Goal: Task Accomplishment & Management: Use online tool/utility

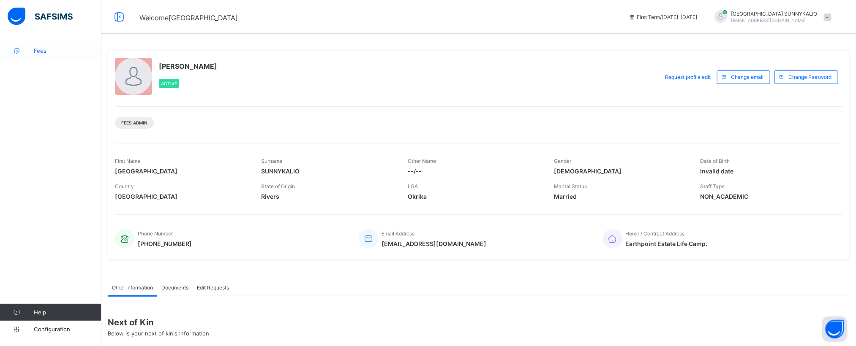
click at [39, 52] on span "Fees" at bounding box center [68, 50] width 68 height 7
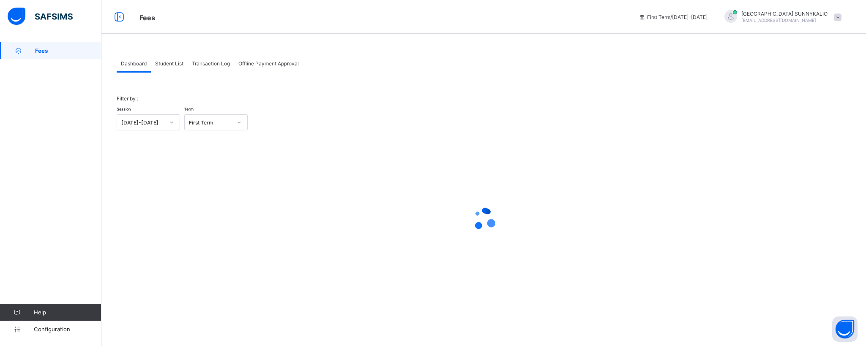
click at [175, 65] on span "Student List" at bounding box center [169, 63] width 28 height 6
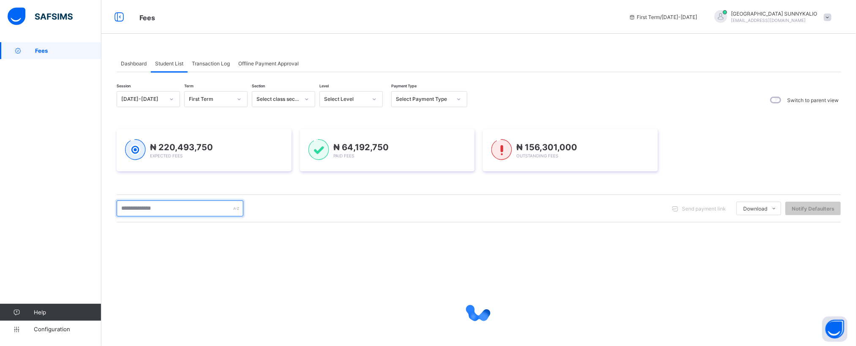
click at [180, 211] on input "text" at bounding box center [180, 209] width 127 height 16
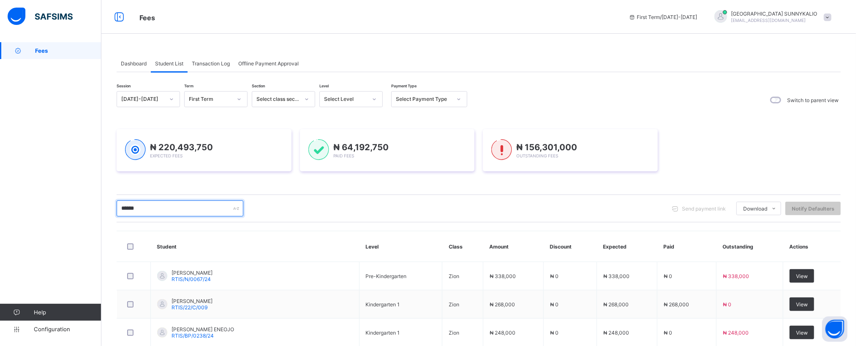
type input "******"
click at [292, 189] on div "Session [DATE]-[DATE] Term First Term Section Select class section Level Select…" at bounding box center [479, 337] width 724 height 492
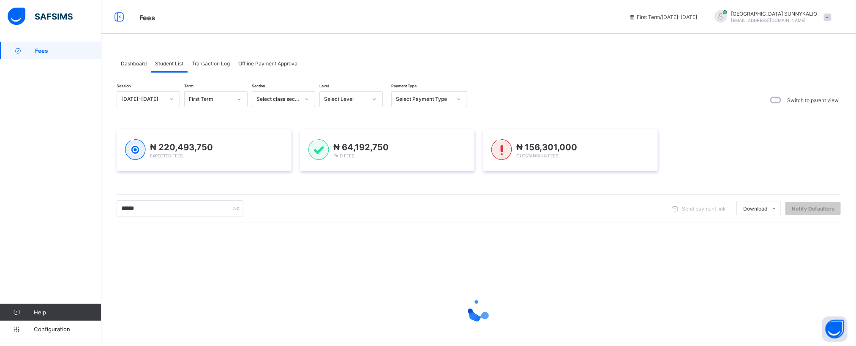
scroll to position [57, 0]
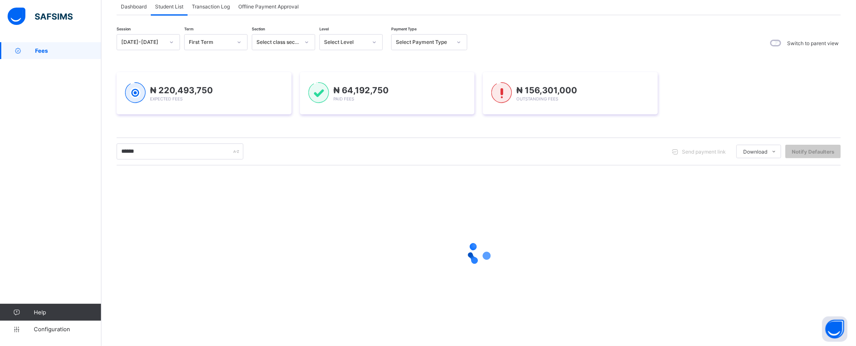
click at [216, 128] on div "Session [DATE]-[DATE] Term First Term Section Select class section Level Select…" at bounding box center [479, 184] width 724 height 300
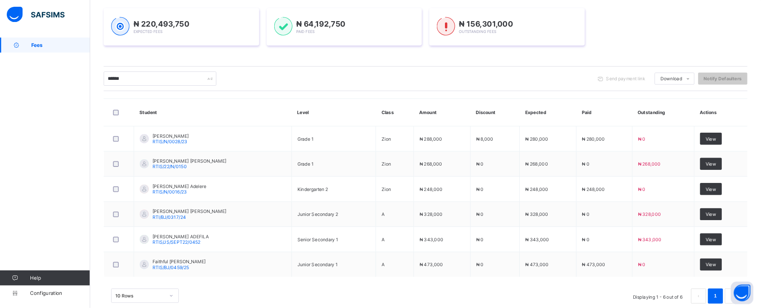
scroll to position [120, 0]
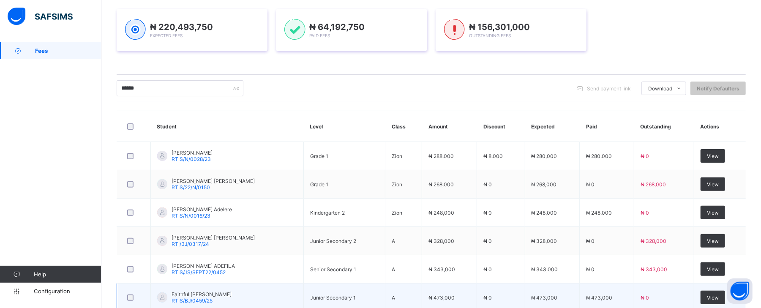
click at [204, 296] on span "Faithful [PERSON_NAME]" at bounding box center [202, 294] width 60 height 6
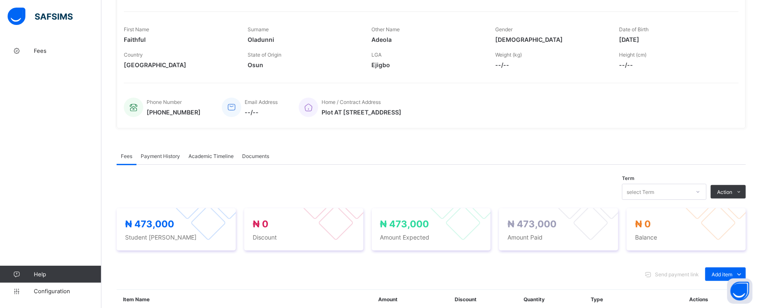
click at [171, 157] on span "Payment History" at bounding box center [160, 156] width 39 height 6
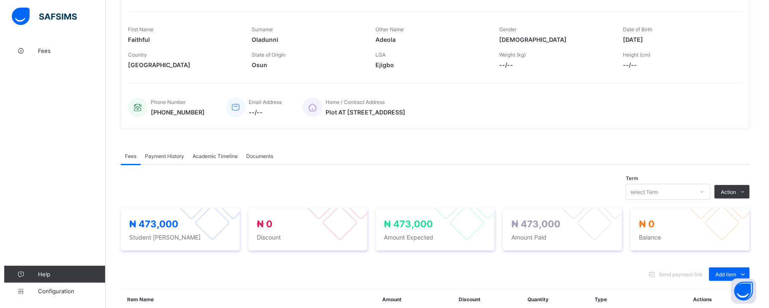
scroll to position [95, 0]
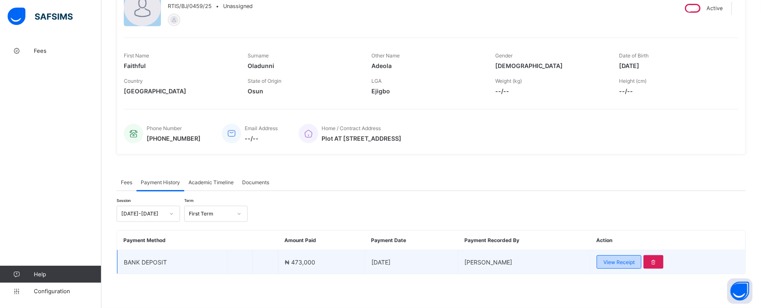
click at [635, 262] on span "View Receipt" at bounding box center [618, 262] width 31 height 6
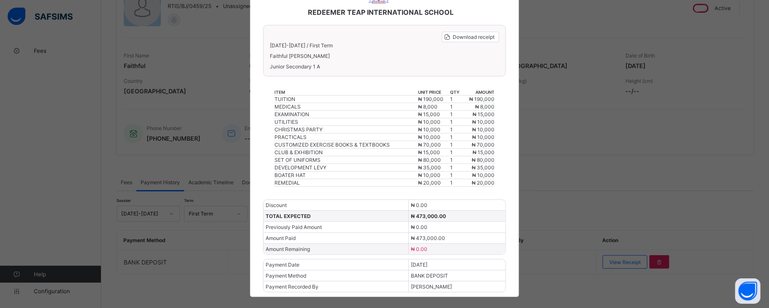
scroll to position [66, 0]
click at [644, 176] on div "× REDEEMER TEAP INTERNATIONAL SCHOOL Download receipt [DATE]-[DATE] / First Ter…" at bounding box center [384, 154] width 769 height 308
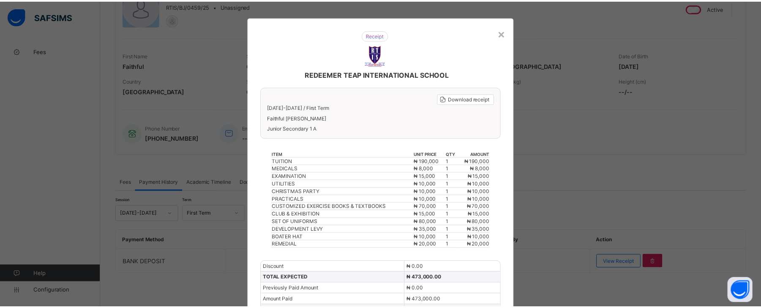
scroll to position [0, 0]
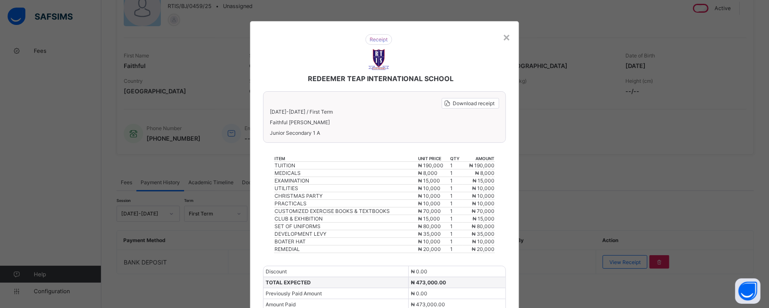
click at [499, 39] on div "REDEEMER TEAP INTERNATIONAL SCHOOL" at bounding box center [379, 58] width 248 height 65
click at [505, 26] on div "REDEEMER TEAP INTERNATIONAL SCHOOL Download receipt [DATE]-[DATE] / First Term …" at bounding box center [384, 192] width 269 height 342
click at [507, 36] on div "×" at bounding box center [507, 37] width 8 height 14
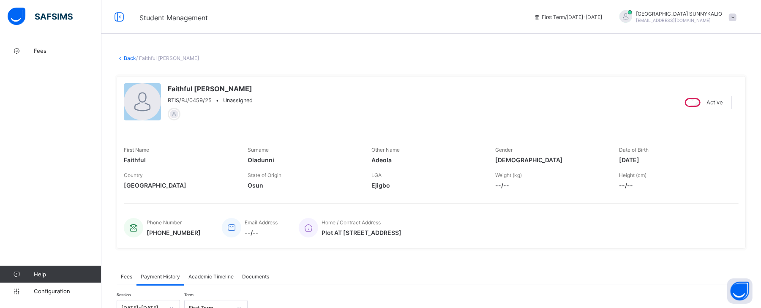
click at [127, 58] on link "Back" at bounding box center [130, 58] width 12 height 6
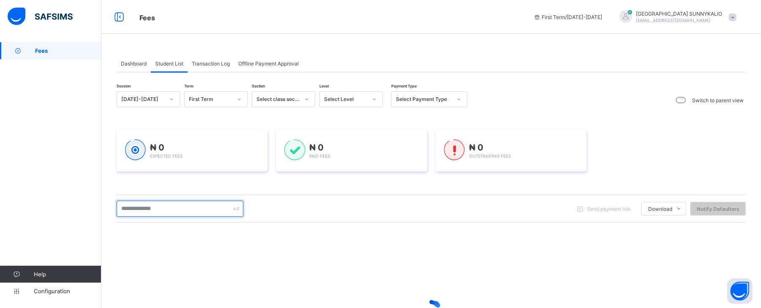
click at [191, 213] on input "text" at bounding box center [180, 209] width 127 height 16
drag, startPoint x: 181, startPoint y: 205, endPoint x: 230, endPoint y: 212, distance: 49.1
click at [308, 225] on div "Session [DATE]-[DATE] Term First Term Section Select class section Level Select…" at bounding box center [431, 241] width 629 height 300
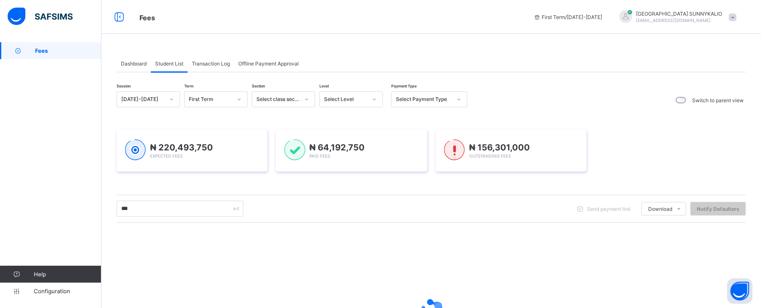
click at [470, 278] on div at bounding box center [431, 310] width 629 height 161
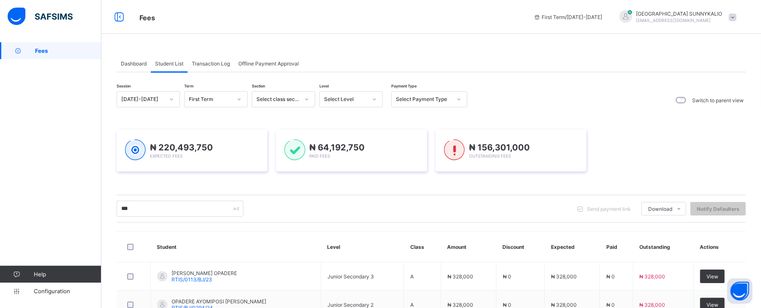
drag, startPoint x: 188, startPoint y: 288, endPoint x: 172, endPoint y: 221, distance: 68.5
click at [172, 221] on div "*** Send payment link Download Students Payment Students Payment Status Student…" at bounding box center [431, 209] width 629 height 28
click at [153, 210] on input "***" at bounding box center [180, 209] width 127 height 16
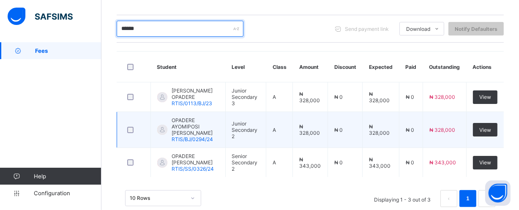
scroll to position [186, 0]
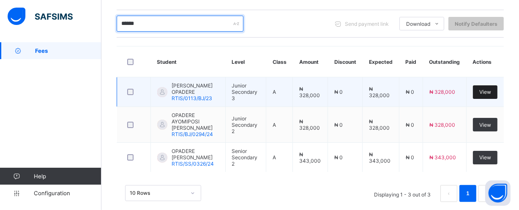
type input "******"
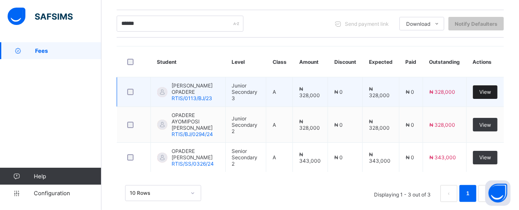
click at [491, 90] on span "View" at bounding box center [485, 92] width 12 height 6
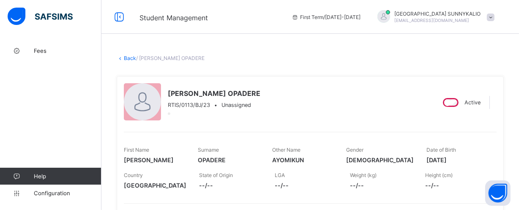
click at [475, 101] on span "Active" at bounding box center [472, 102] width 16 height 6
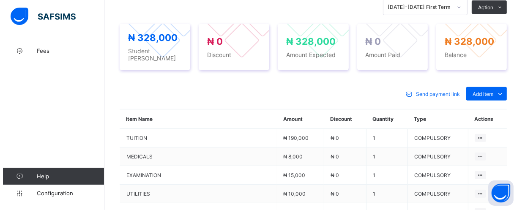
scroll to position [307, 0]
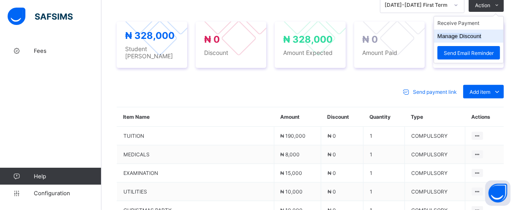
click at [479, 36] on button "Manage Discount" at bounding box center [459, 36] width 44 height 6
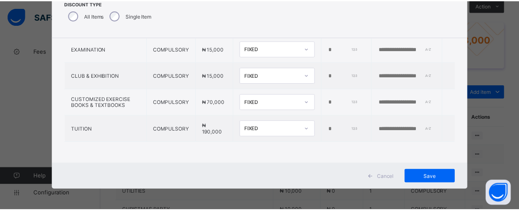
scroll to position [68, 0]
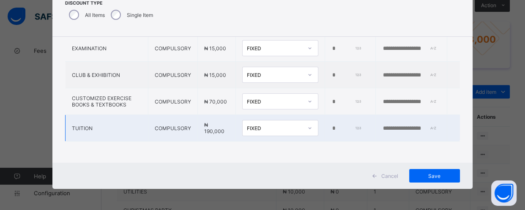
click at [307, 124] on icon at bounding box center [309, 128] width 5 height 8
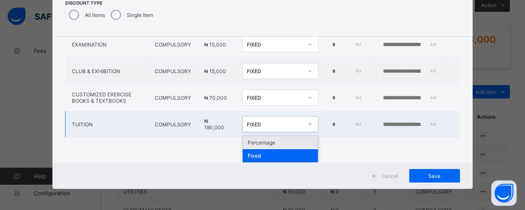
click at [253, 140] on div "Percentage" at bounding box center [279, 142] width 75 height 13
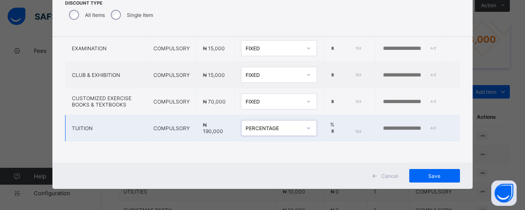
click at [330, 128] on input "*" at bounding box center [345, 131] width 31 height 7
type input "*"
click at [433, 177] on span "Save" at bounding box center [434, 176] width 38 height 6
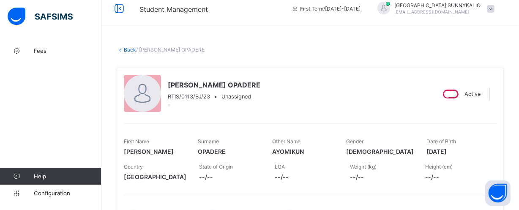
scroll to position [0, 0]
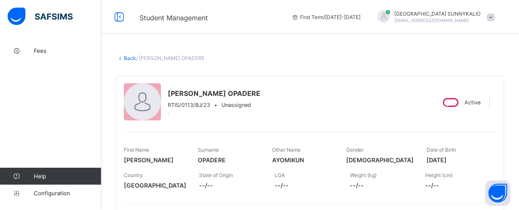
click at [125, 55] on link "Back" at bounding box center [130, 58] width 12 height 6
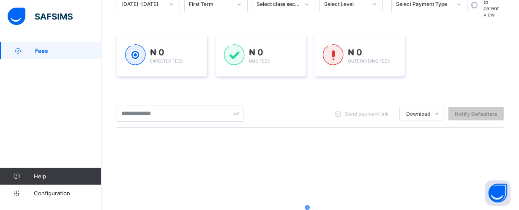
scroll to position [115, 0]
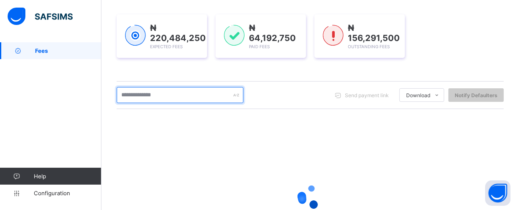
click at [163, 93] on input "text" at bounding box center [180, 95] width 127 height 16
type input "******"
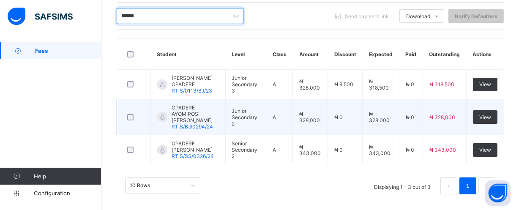
scroll to position [190, 0]
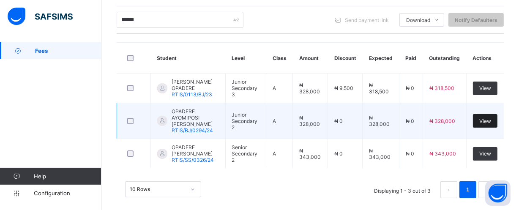
click at [490, 118] on span "View" at bounding box center [485, 121] width 12 height 6
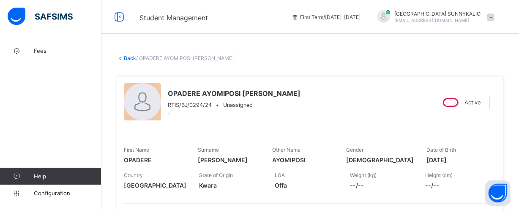
click at [132, 59] on link "Back" at bounding box center [130, 58] width 12 height 6
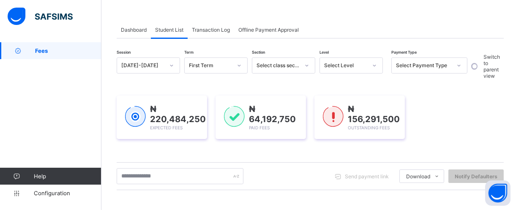
scroll to position [115, 0]
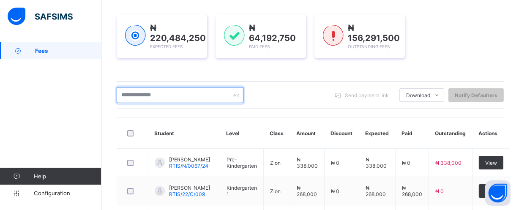
click at [162, 92] on input "text" at bounding box center [180, 95] width 127 height 16
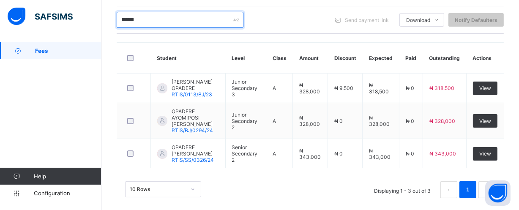
scroll to position [190, 0]
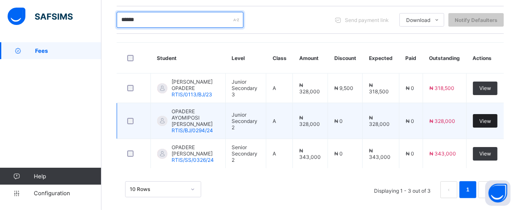
type input "******"
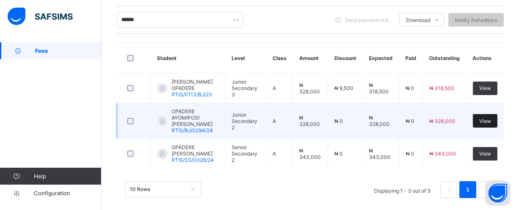
click at [487, 118] on span "View" at bounding box center [485, 121] width 12 height 6
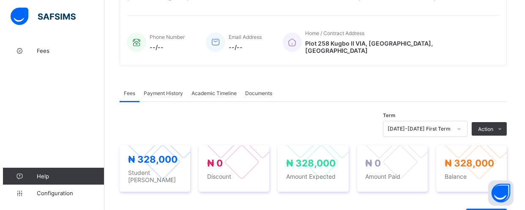
scroll to position [192, 0]
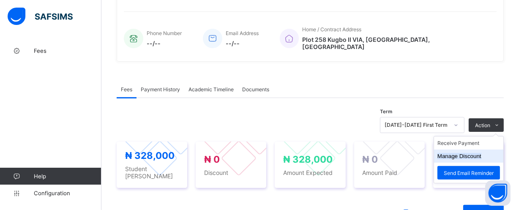
click at [474, 153] on button "Manage Discount" at bounding box center [459, 156] width 44 height 6
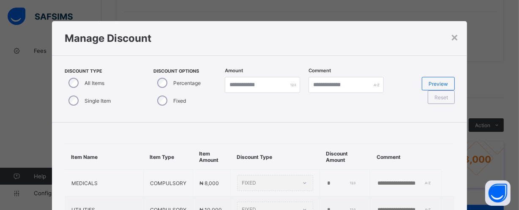
type input "*"
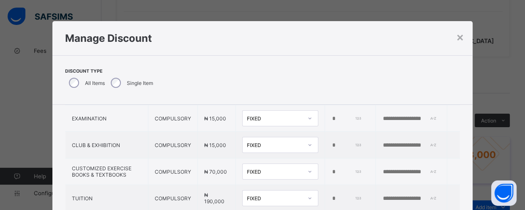
scroll to position [162, 0]
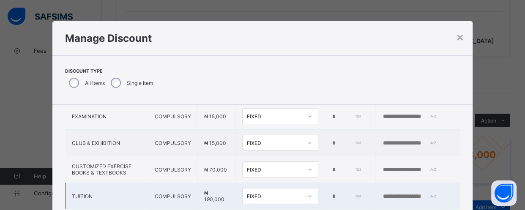
click at [293, 193] on div "FIXED" at bounding box center [280, 196] width 76 height 16
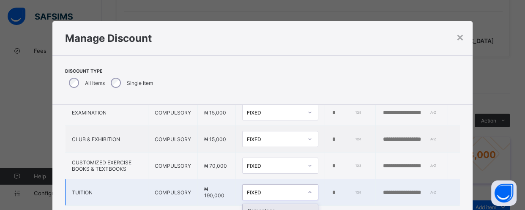
scroll to position [22, 0]
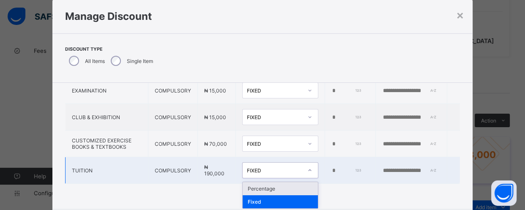
click at [258, 188] on div "Percentage" at bounding box center [279, 188] width 75 height 13
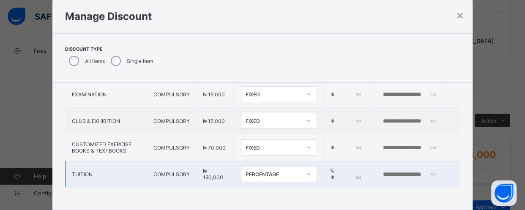
click at [330, 174] on input "*" at bounding box center [345, 177] width 31 height 7
type input "*"
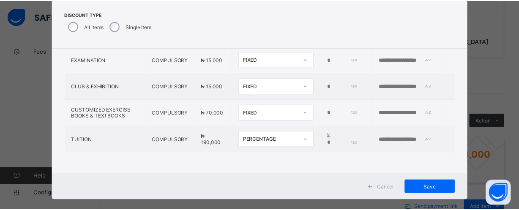
scroll to position [68, 0]
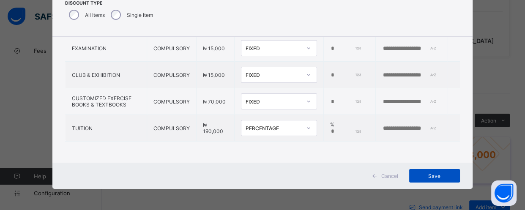
type input "*"
click at [430, 175] on span "Save" at bounding box center [434, 176] width 38 height 6
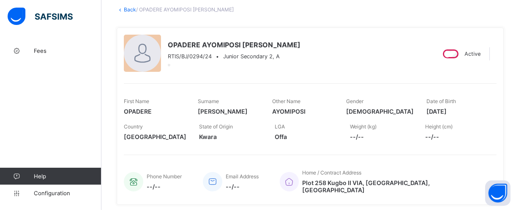
scroll to position [0, 0]
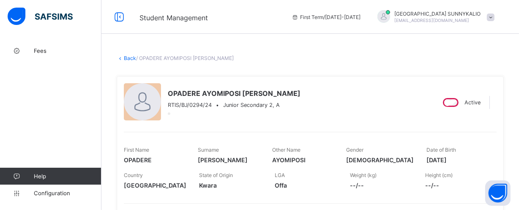
click at [128, 57] on link "Back" at bounding box center [130, 58] width 12 height 6
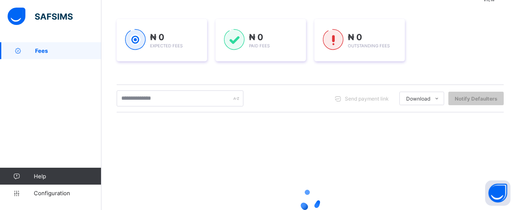
scroll to position [115, 0]
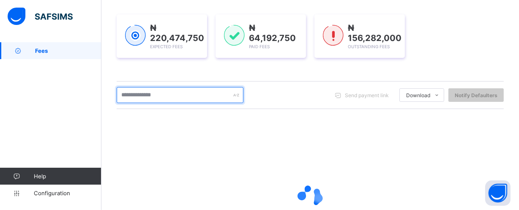
click at [172, 93] on input "text" at bounding box center [180, 95] width 127 height 16
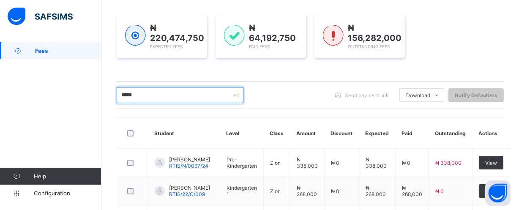
type input "******"
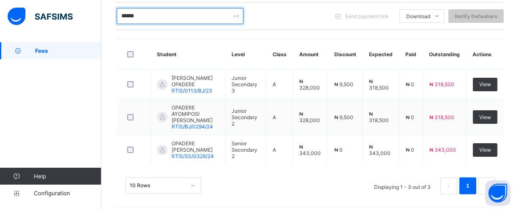
scroll to position [190, 0]
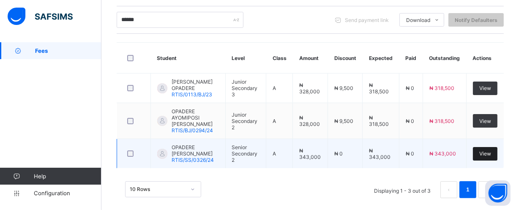
click at [497, 147] on div "View" at bounding box center [485, 154] width 25 height 14
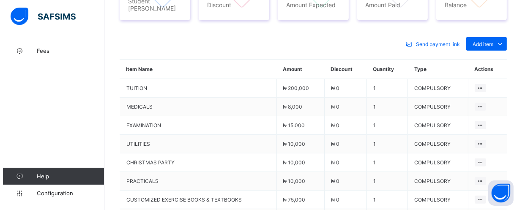
scroll to position [307, 0]
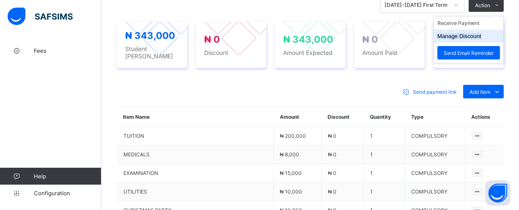
click at [480, 34] on button "Manage Discount" at bounding box center [459, 36] width 44 height 6
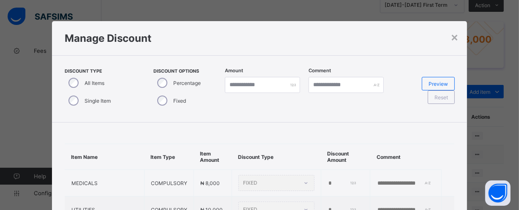
type input "*"
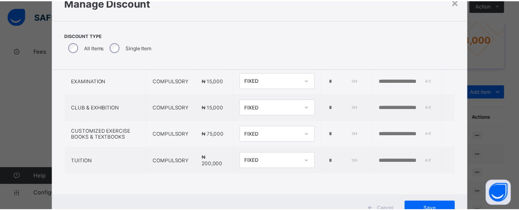
scroll to position [68, 0]
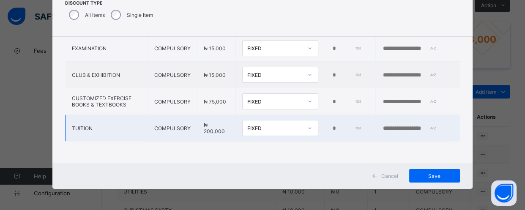
click at [331, 125] on input "*" at bounding box center [346, 128] width 30 height 7
type input "*"
click at [433, 176] on span "Save" at bounding box center [434, 176] width 38 height 6
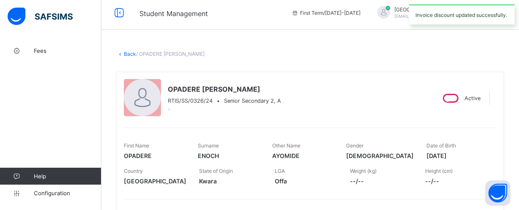
scroll to position [0, 0]
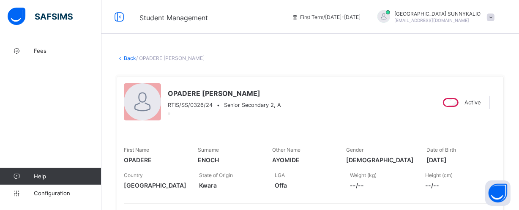
click at [125, 60] on link "Back" at bounding box center [130, 58] width 12 height 6
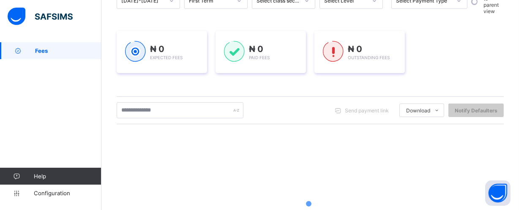
scroll to position [78, 0]
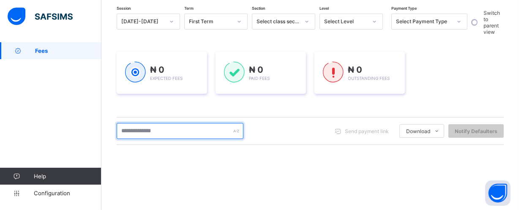
click at [173, 128] on input "text" at bounding box center [180, 131] width 127 height 16
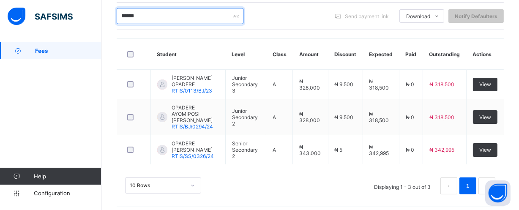
scroll to position [190, 0]
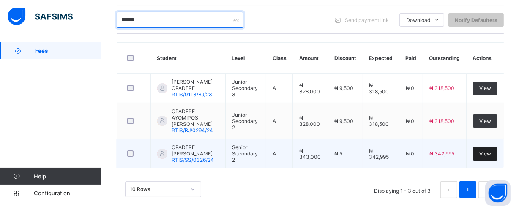
type input "******"
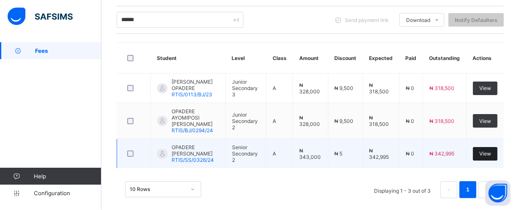
click at [497, 150] on div "View" at bounding box center [485, 154] width 25 height 14
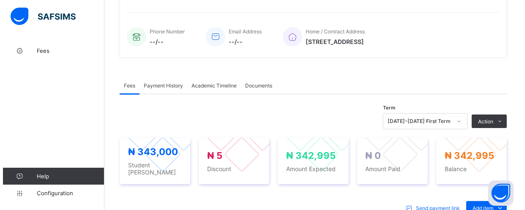
scroll to position [192, 0]
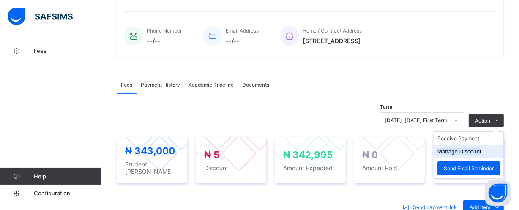
click at [479, 149] on button "Manage Discount" at bounding box center [459, 151] width 44 height 6
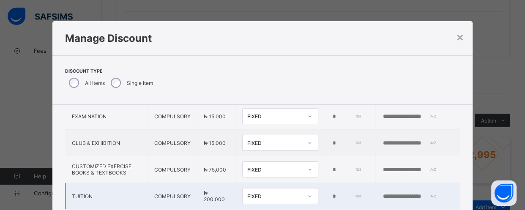
scroll to position [22, 0]
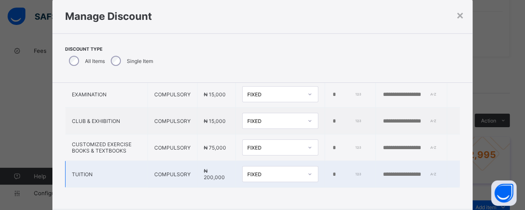
click at [292, 182] on div "FIXED" at bounding box center [280, 174] width 76 height 16
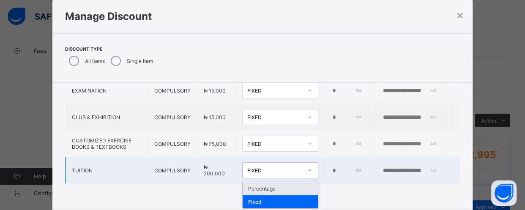
click at [273, 189] on div "Percentage" at bounding box center [279, 188] width 75 height 13
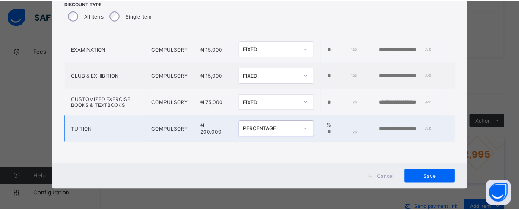
scroll to position [68, 0]
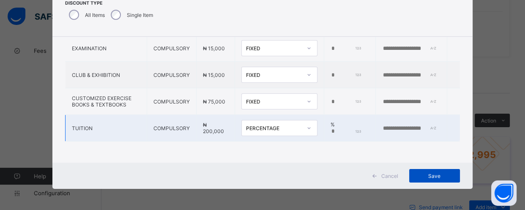
click at [429, 174] on span "Save" at bounding box center [434, 176] width 38 height 6
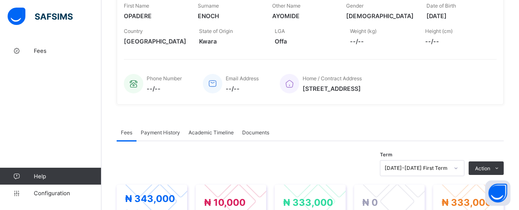
scroll to position [0, 0]
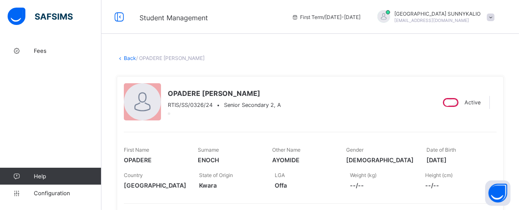
click at [125, 59] on link "Back" at bounding box center [130, 58] width 12 height 6
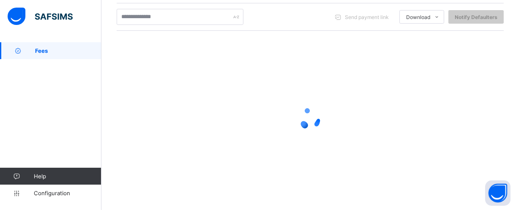
scroll to position [193, 0]
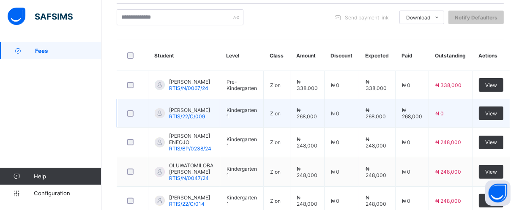
click at [176, 128] on td "[PERSON_NAME] RTIS/22/C/009" at bounding box center [184, 113] width 72 height 28
click at [191, 128] on td "[PERSON_NAME] RTIS/22/C/009" at bounding box center [184, 113] width 72 height 28
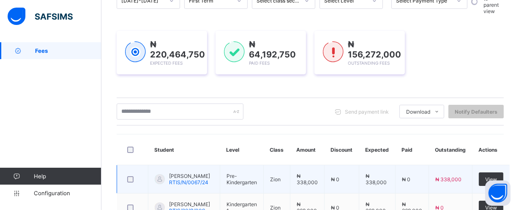
scroll to position [154, 0]
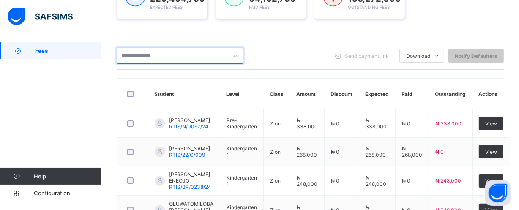
click at [172, 58] on input "text" at bounding box center [180, 56] width 127 height 16
type input "******"
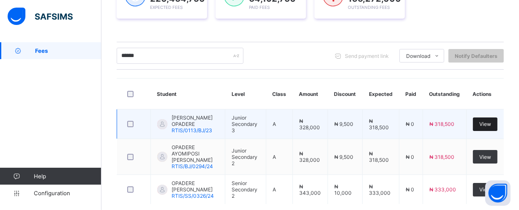
click at [484, 122] on div "View" at bounding box center [485, 124] width 25 height 14
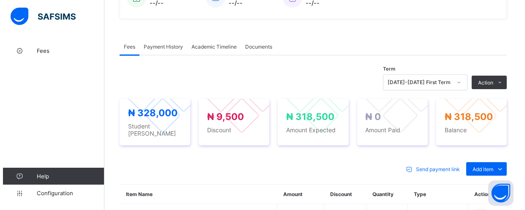
scroll to position [230, 0]
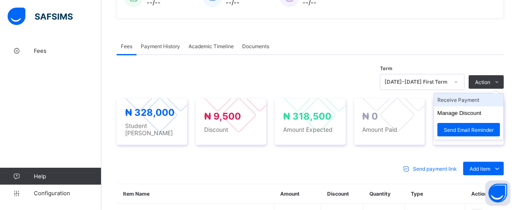
click at [472, 100] on li "Receive Payment" at bounding box center [468, 99] width 69 height 13
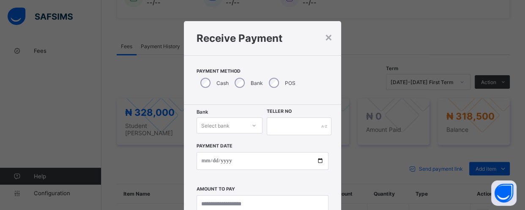
click at [250, 126] on div "Select bank" at bounding box center [229, 125] width 66 height 16
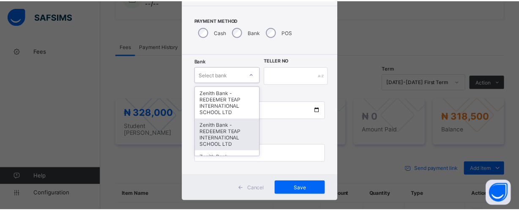
scroll to position [58, 0]
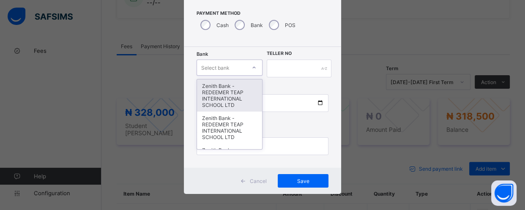
click at [236, 98] on div "Zenith Bank - REDEEMER TEAP INTERNATIONAL SCHOOL LTD" at bounding box center [229, 95] width 65 height 32
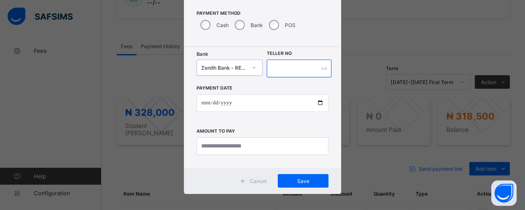
click at [296, 68] on input "text" at bounding box center [299, 69] width 65 height 18
type input "******"
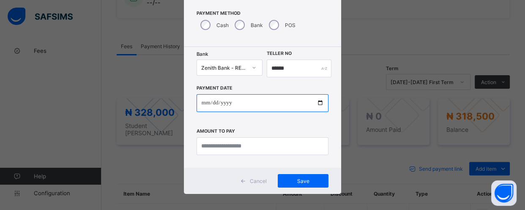
click at [318, 104] on input "date" at bounding box center [262, 103] width 132 height 18
type input "**********"
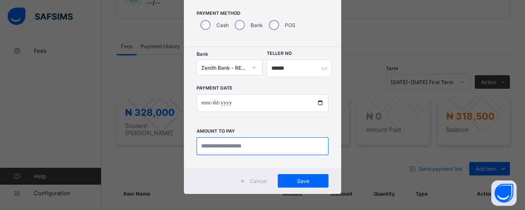
click at [276, 148] on input "currency" at bounding box center [262, 146] width 132 height 18
type input "*********"
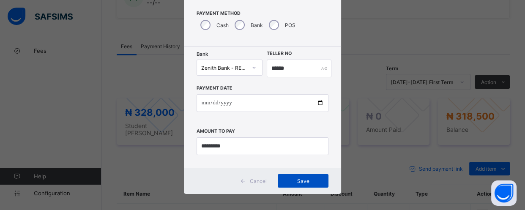
click at [303, 182] on span "Save" at bounding box center [303, 181] width 38 height 6
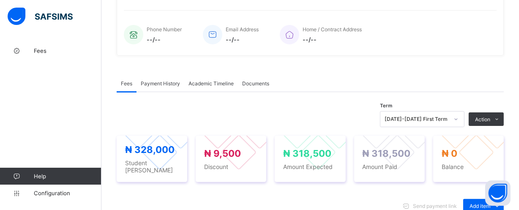
scroll to position [0, 0]
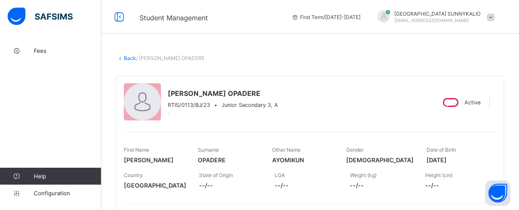
click at [127, 57] on link "Back" at bounding box center [130, 58] width 12 height 6
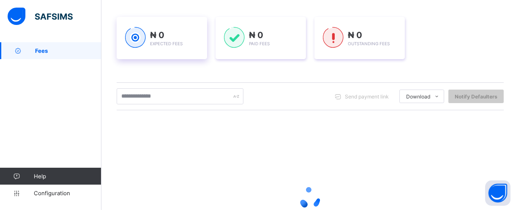
scroll to position [115, 0]
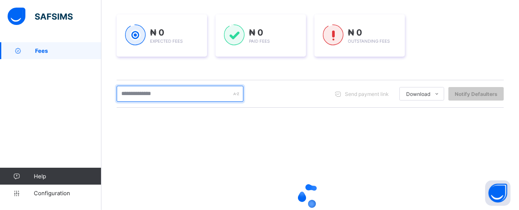
click at [174, 94] on input "text" at bounding box center [180, 94] width 127 height 16
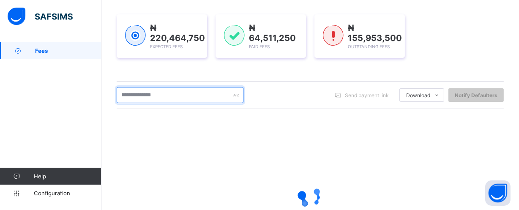
type input "******"
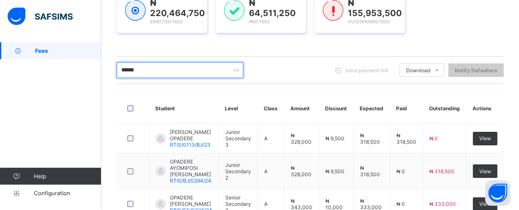
scroll to position [153, 0]
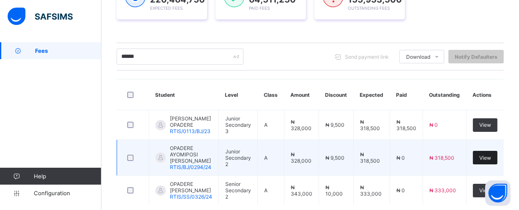
click at [491, 161] on span "View" at bounding box center [485, 158] width 12 height 6
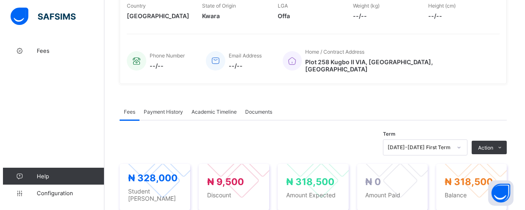
scroll to position [192, 0]
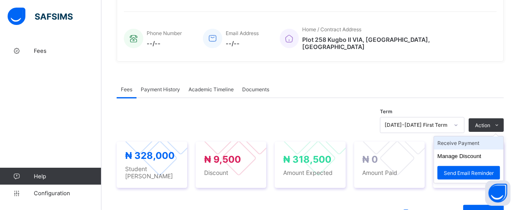
click at [483, 137] on li "Receive Payment" at bounding box center [468, 142] width 69 height 13
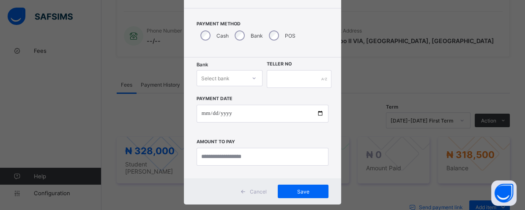
click at [251, 86] on div "Select bank" at bounding box center [229, 78] width 66 height 16
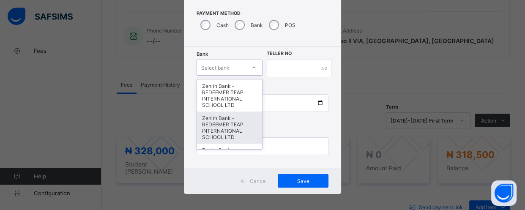
scroll to position [58, 0]
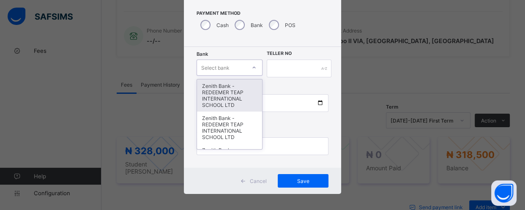
click at [238, 101] on div "Zenith Bank - REDEEMER TEAP INTERNATIONAL SCHOOL LTD" at bounding box center [229, 95] width 65 height 32
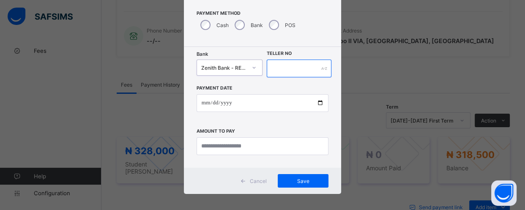
click at [320, 71] on div at bounding box center [299, 69] width 65 height 18
type input "******"
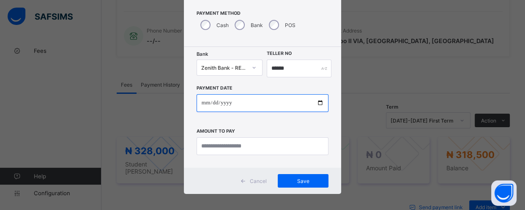
click at [317, 102] on input "date" at bounding box center [262, 103] width 132 height 18
type input "**********"
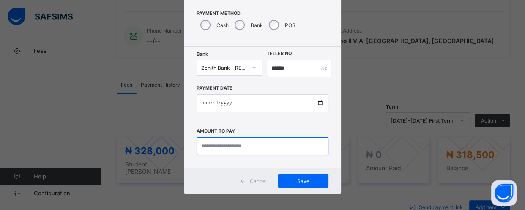
click at [272, 144] on input "currency" at bounding box center [262, 146] width 132 height 18
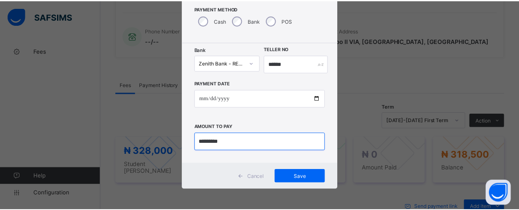
scroll to position [63, 0]
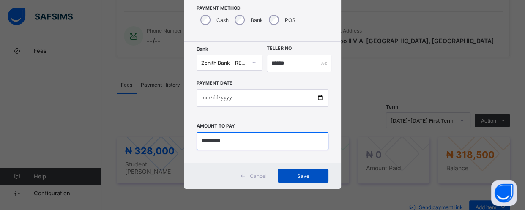
type input "*********"
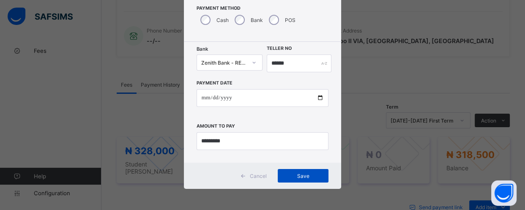
click at [302, 177] on span "Save" at bounding box center [303, 176] width 38 height 6
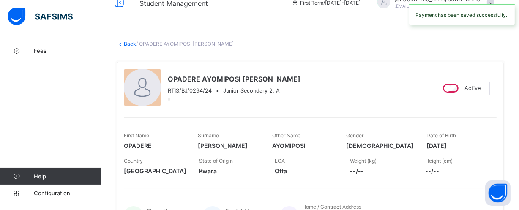
scroll to position [0, 0]
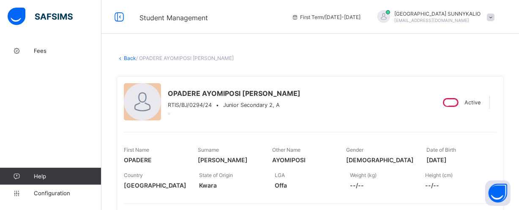
click at [126, 59] on link "Back" at bounding box center [130, 58] width 12 height 6
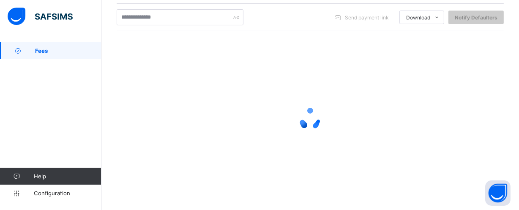
scroll to position [154, 0]
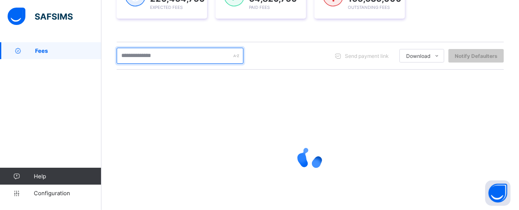
click at [177, 54] on input "text" at bounding box center [180, 56] width 127 height 16
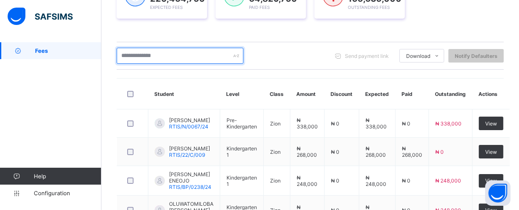
type input "******"
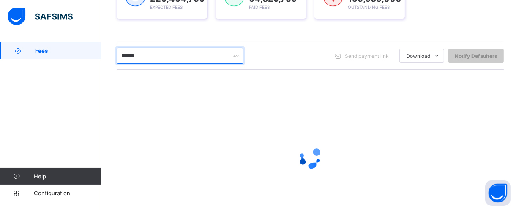
scroll to position [193, 0]
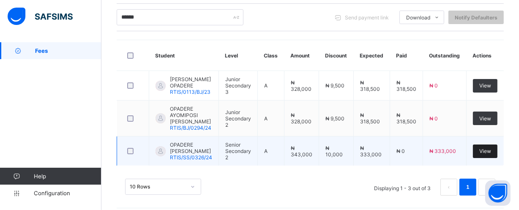
click at [486, 152] on span "View" at bounding box center [485, 151] width 12 height 6
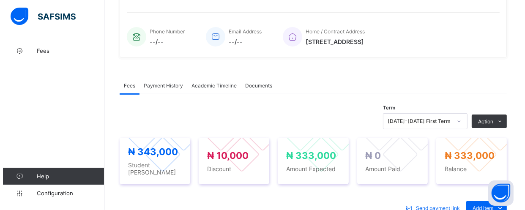
scroll to position [192, 0]
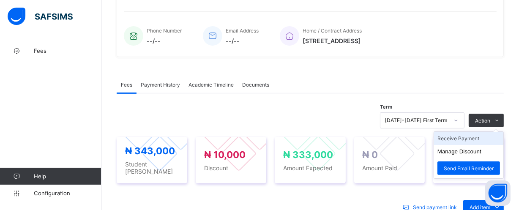
click at [469, 135] on li "Receive Payment" at bounding box center [468, 138] width 69 height 13
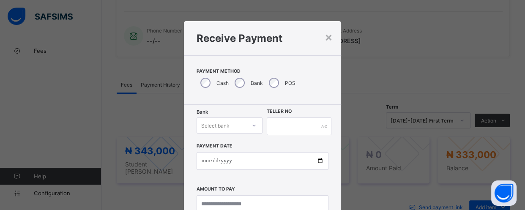
click at [252, 127] on div "Select bank" at bounding box center [229, 125] width 66 height 16
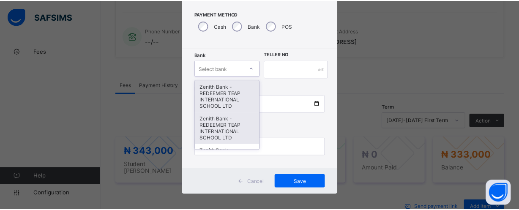
scroll to position [58, 0]
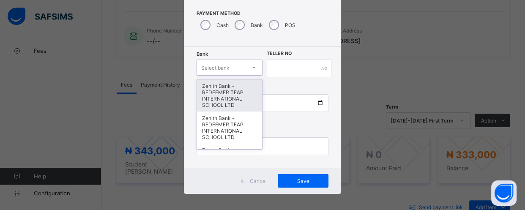
click at [234, 103] on div "Zenith Bank - REDEEMER TEAP INTERNATIONAL SCHOOL LTD" at bounding box center [229, 95] width 65 height 32
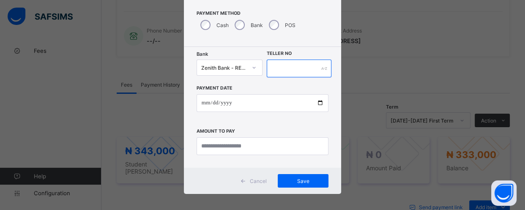
click at [297, 69] on input "text" at bounding box center [299, 69] width 65 height 18
type input "******"
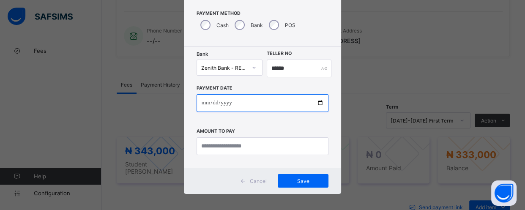
click at [313, 102] on input "date" at bounding box center [262, 103] width 132 height 18
click at [318, 101] on input "date" at bounding box center [262, 103] width 132 height 18
type input "**********"
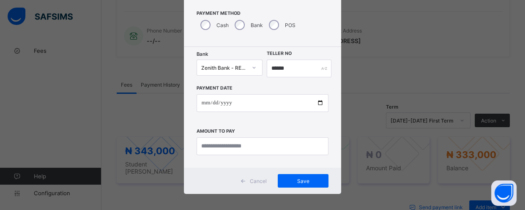
click at [272, 86] on div "**********" at bounding box center [262, 116] width 132 height 78
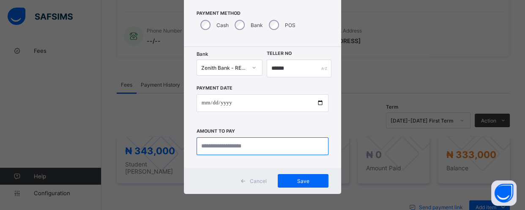
click at [256, 151] on input "currency" at bounding box center [262, 146] width 132 height 18
type input "*********"
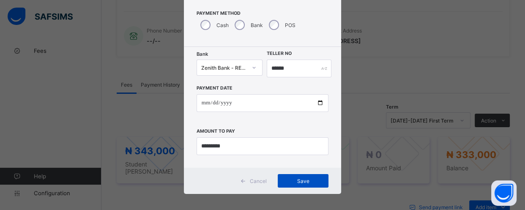
click at [308, 183] on span "Save" at bounding box center [303, 181] width 38 height 6
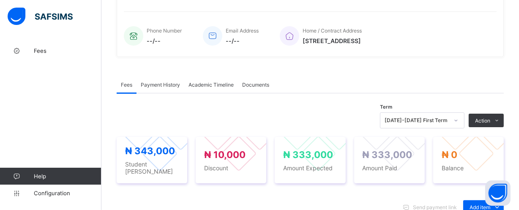
click at [167, 85] on span "Payment History" at bounding box center [160, 85] width 39 height 6
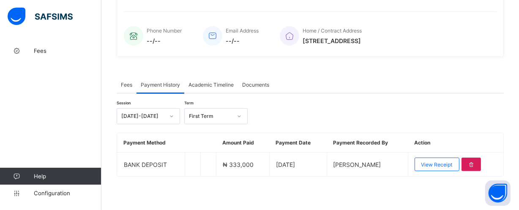
scroll to position [191, 0]
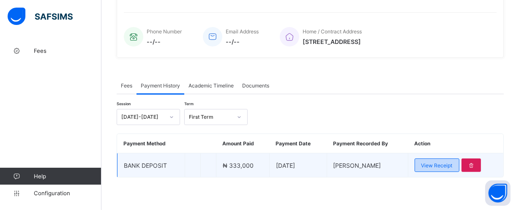
click at [439, 165] on span "View Receipt" at bounding box center [436, 165] width 31 height 6
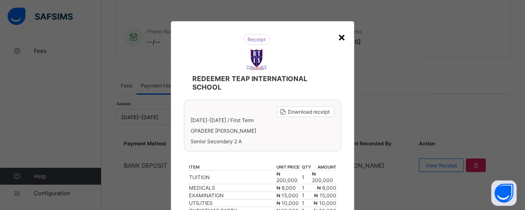
click at [340, 38] on div "×" at bounding box center [342, 37] width 8 height 14
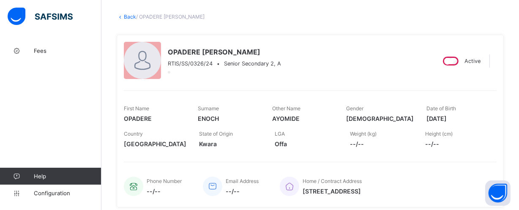
scroll to position [38, 0]
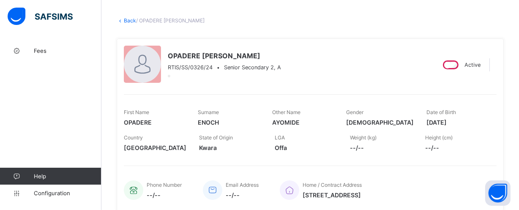
click at [130, 21] on link "Back" at bounding box center [130, 20] width 12 height 6
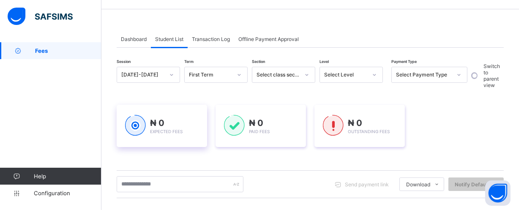
scroll to position [38, 0]
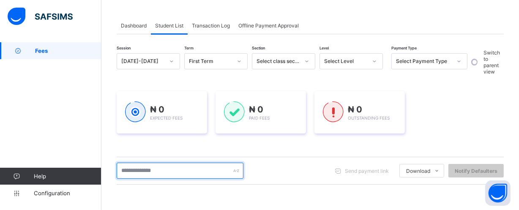
click at [193, 167] on input "text" at bounding box center [180, 171] width 127 height 16
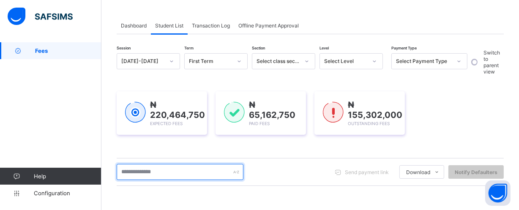
type input "******"
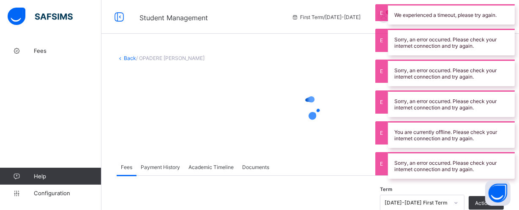
click at [388, 139] on div "You are currently offline. Please check your internet connection and try again." at bounding box center [451, 134] width 127 height 27
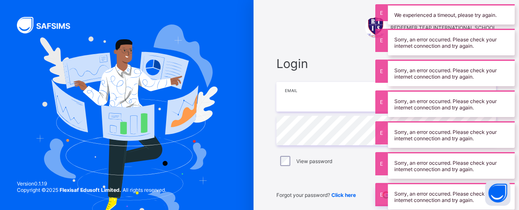
click at [293, 105] on input "email" at bounding box center [386, 97] width 220 height 30
drag, startPoint x: 0, startPoint y: 55, endPoint x: 324, endPoint y: 46, distance: 324.2
click at [324, 46] on div "REDEEMER TEAP INTERNATIONAL SCHOOL Login Email Password View password Forgot yo…" at bounding box center [385, 122] width 253 height 245
